Goal: Find specific page/section: Find specific page/section

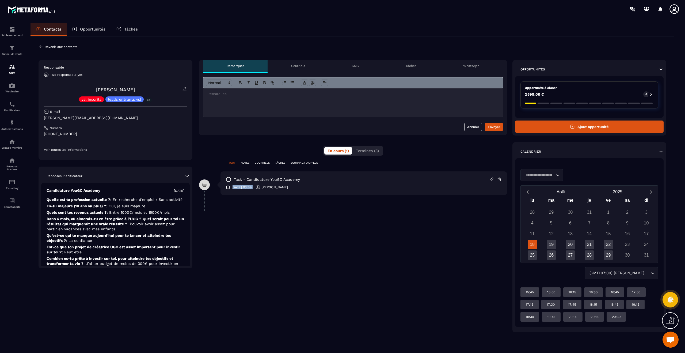
drag, startPoint x: 232, startPoint y: 186, endPoint x: 261, endPoint y: 189, distance: 28.8
click at [261, 189] on div "[DATE] 03:59 [PERSON_NAME]" at bounding box center [364, 187] width 276 height 5
click at [174, 190] on p "[DATE]" at bounding box center [179, 191] width 10 height 4
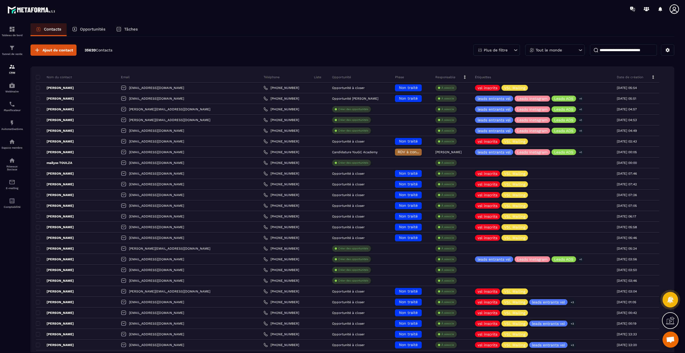
click at [619, 54] on input at bounding box center [623, 49] width 67 height 11
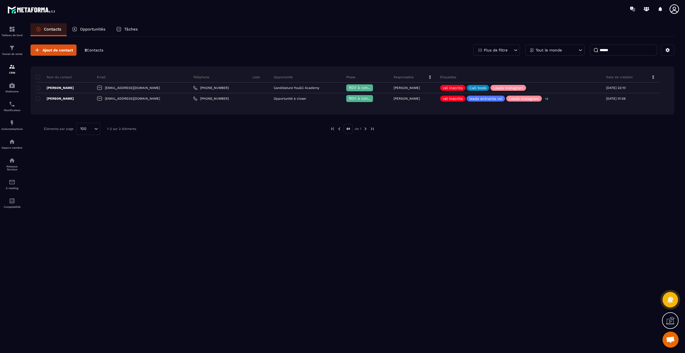
type input "******"
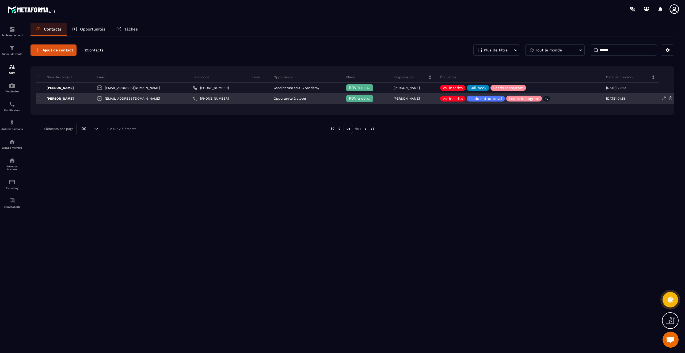
click at [59, 100] on p "[PERSON_NAME]" at bounding box center [55, 98] width 38 height 4
